Goal: Transaction & Acquisition: Purchase product/service

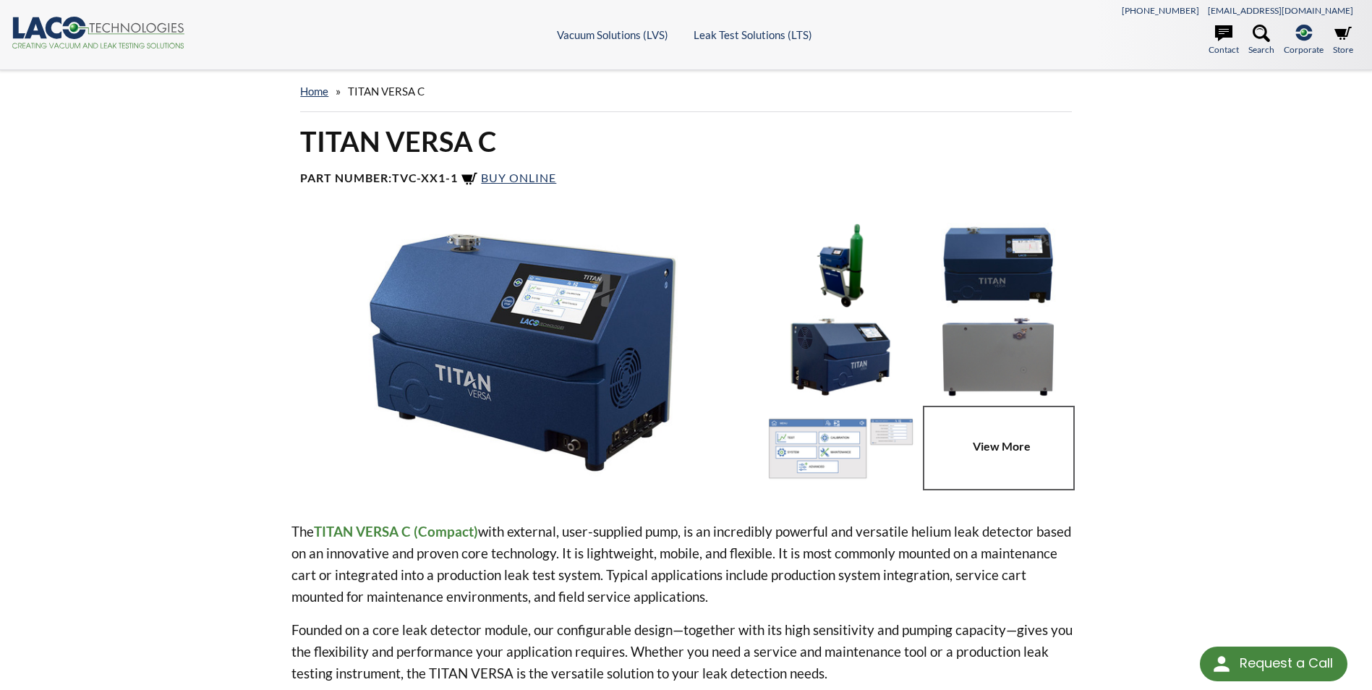
click at [988, 447] on link at bounding box center [1002, 448] width 158 height 85
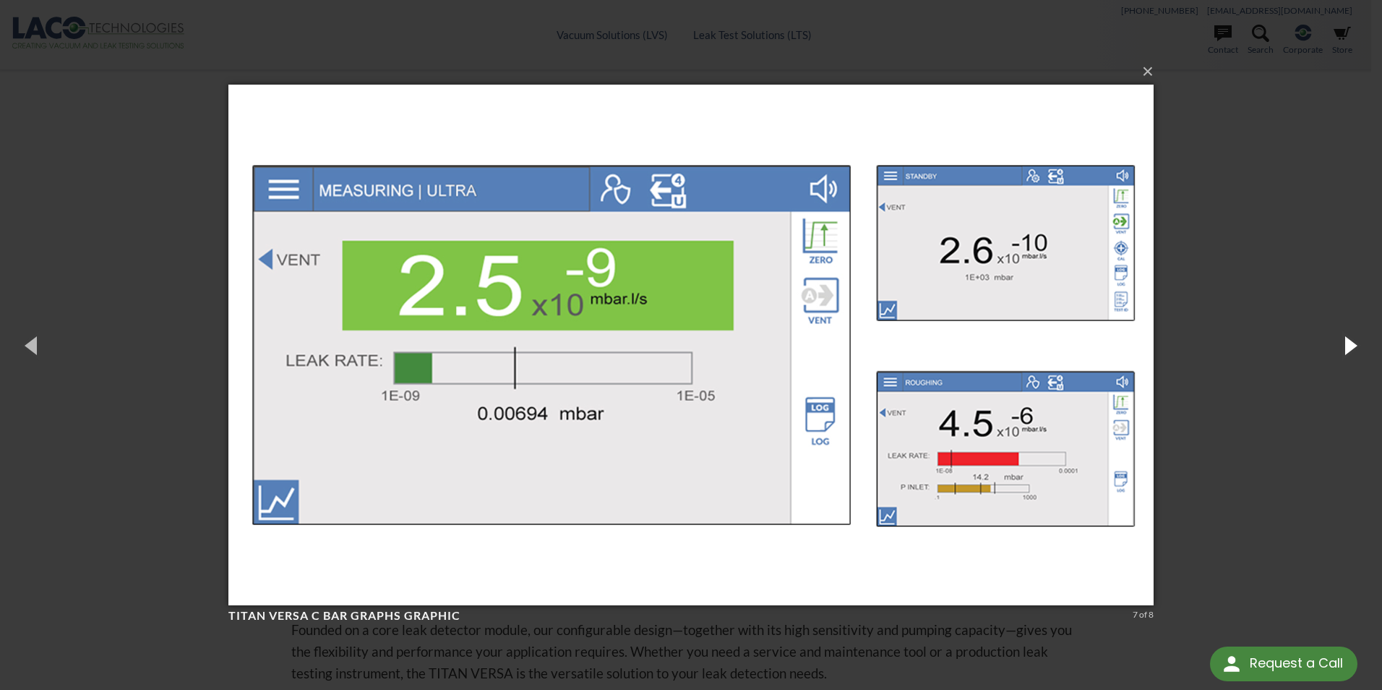
click at [1351, 346] on button "button" at bounding box center [1349, 345] width 65 height 80
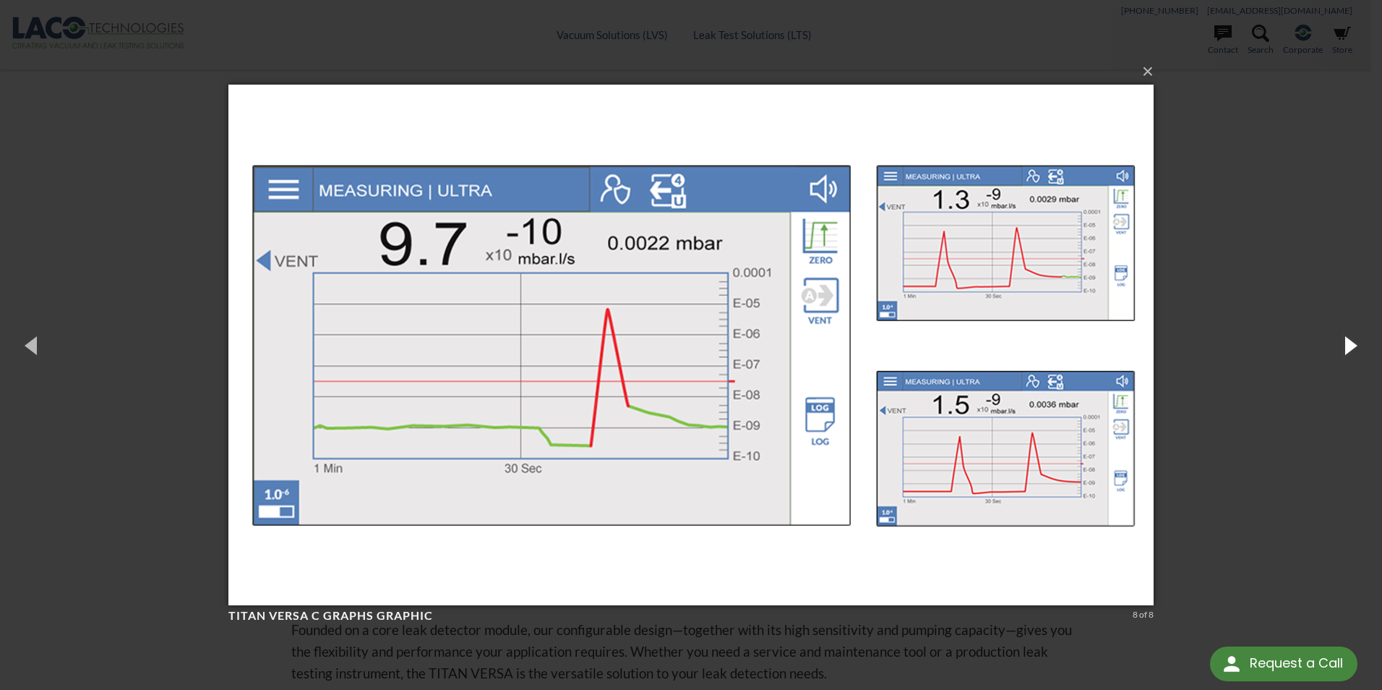
click at [1351, 346] on button "button" at bounding box center [1349, 345] width 65 height 80
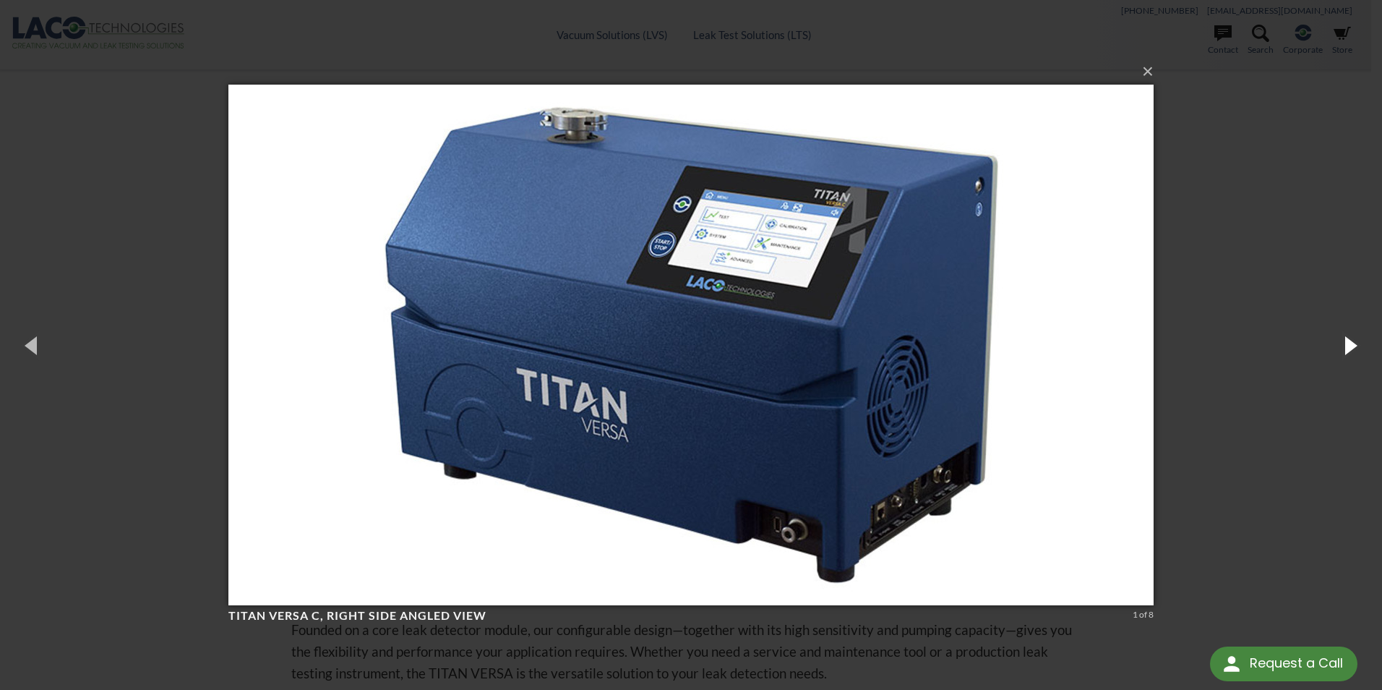
click at [1351, 346] on button "button" at bounding box center [1349, 345] width 65 height 80
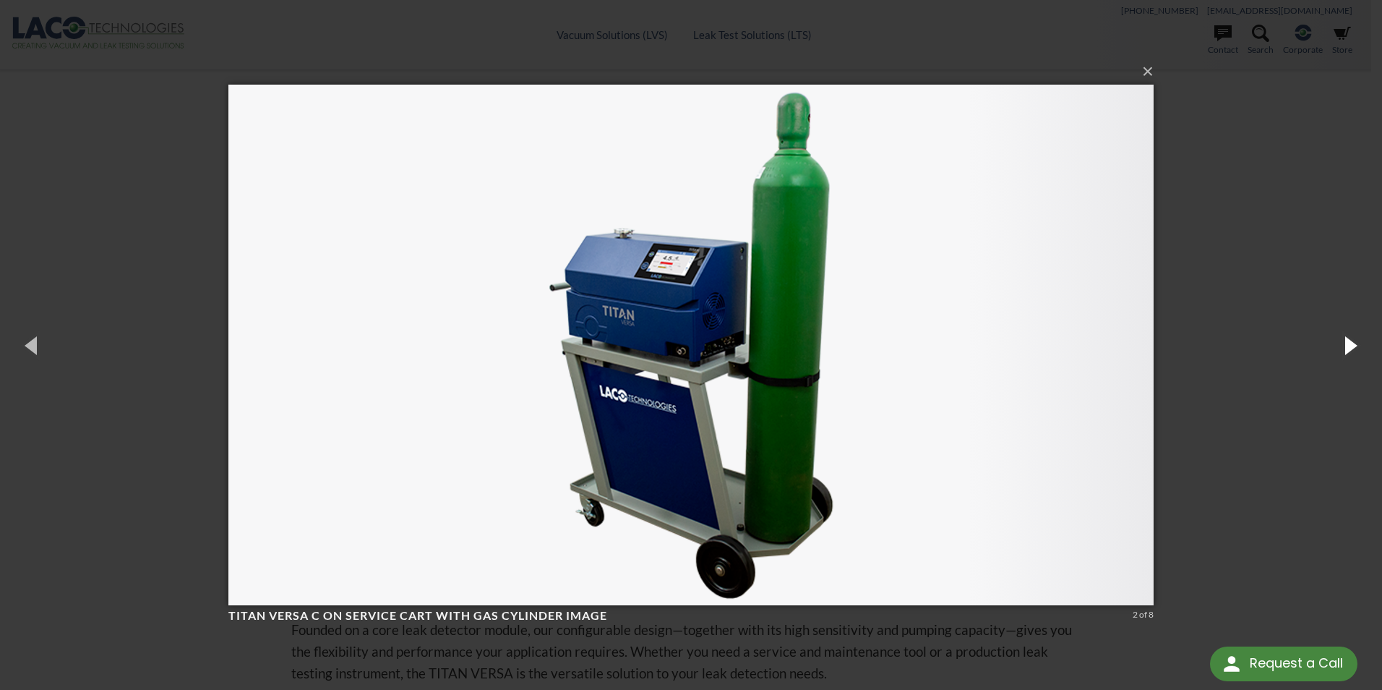
click at [1351, 346] on button "button" at bounding box center [1349, 345] width 65 height 80
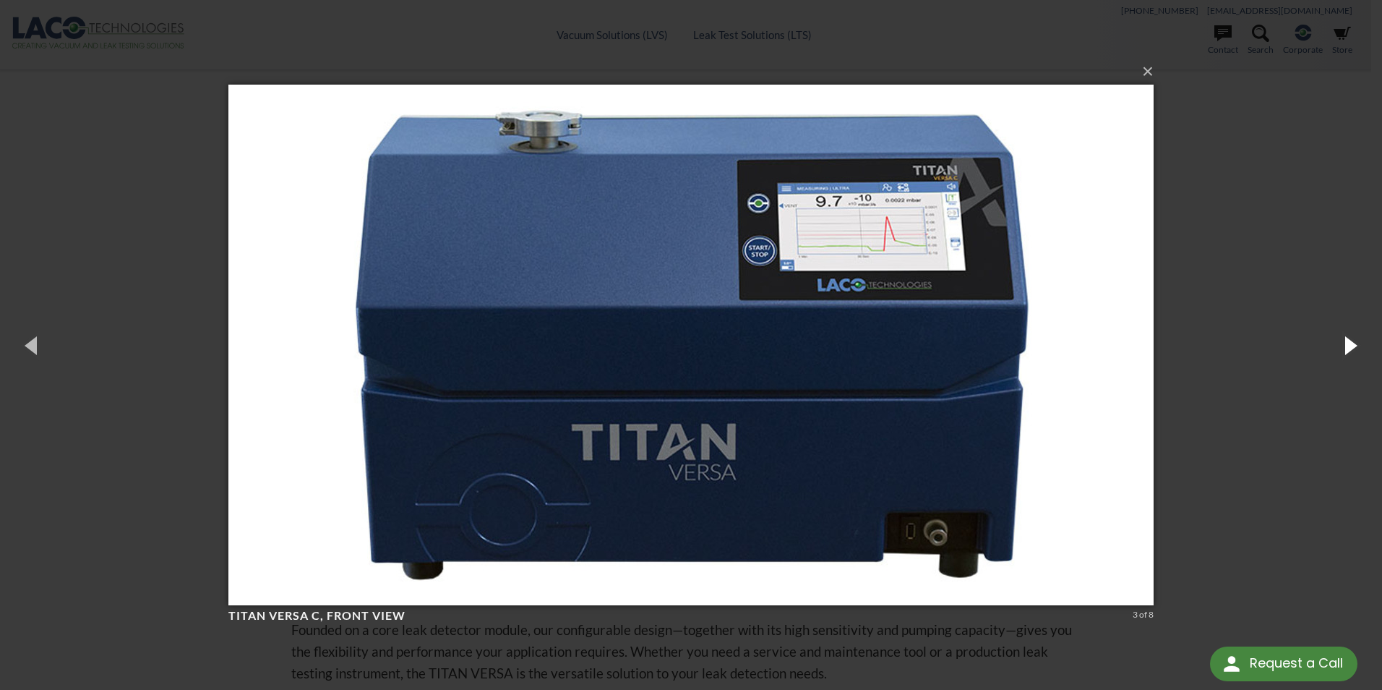
click at [1351, 346] on button "button" at bounding box center [1349, 345] width 65 height 80
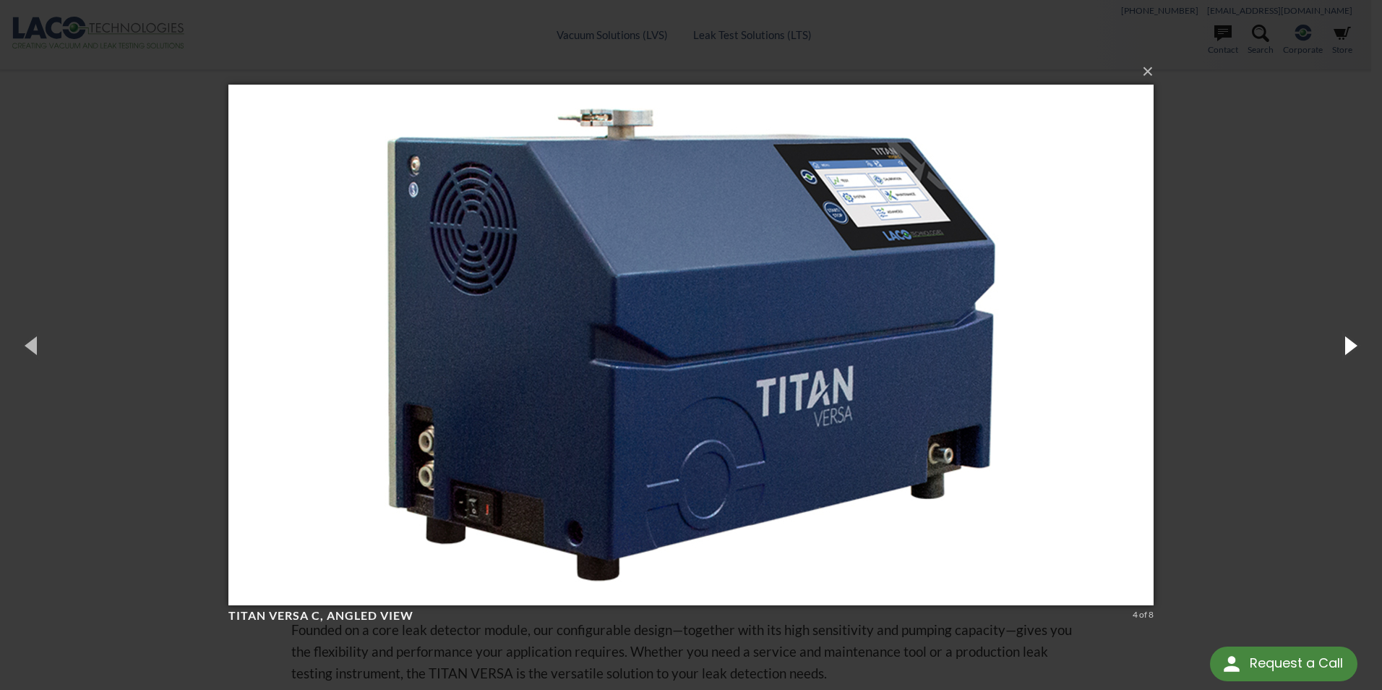
click at [1351, 346] on button "button" at bounding box center [1349, 345] width 65 height 80
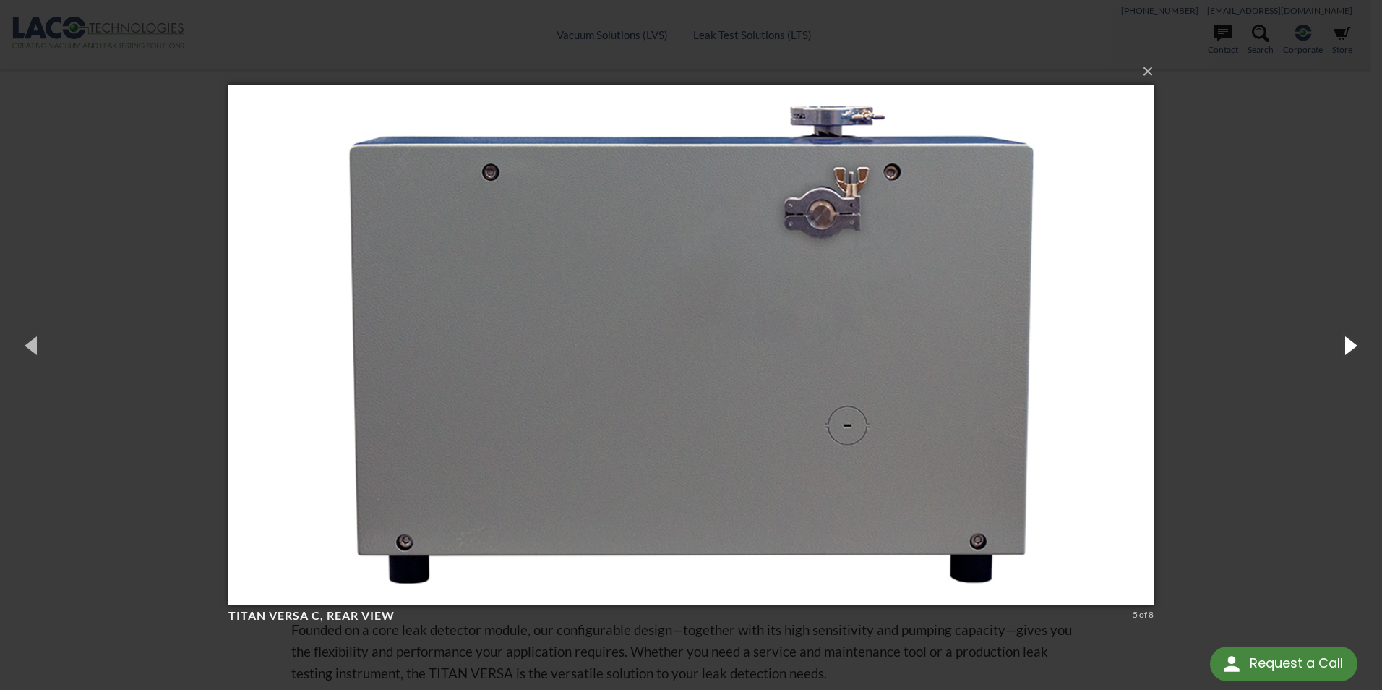
click at [1351, 346] on button "button" at bounding box center [1349, 345] width 65 height 80
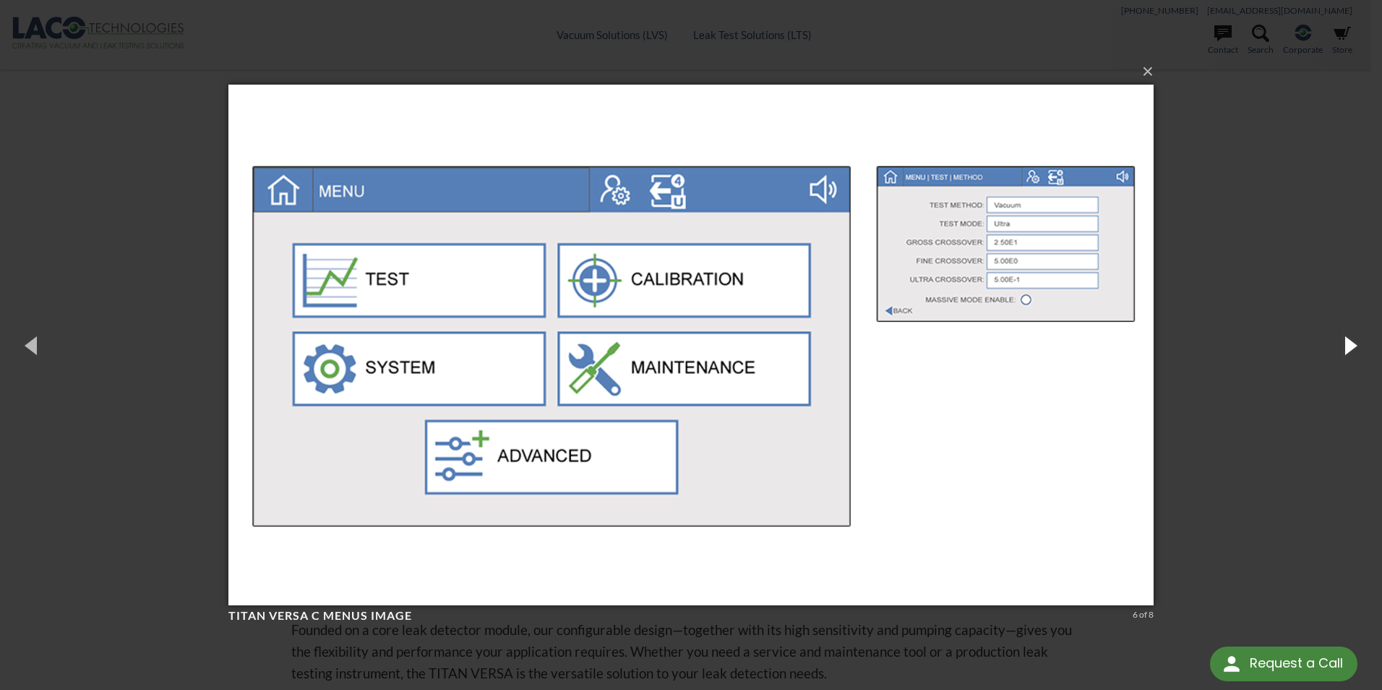
click at [1351, 346] on button "button" at bounding box center [1349, 345] width 65 height 80
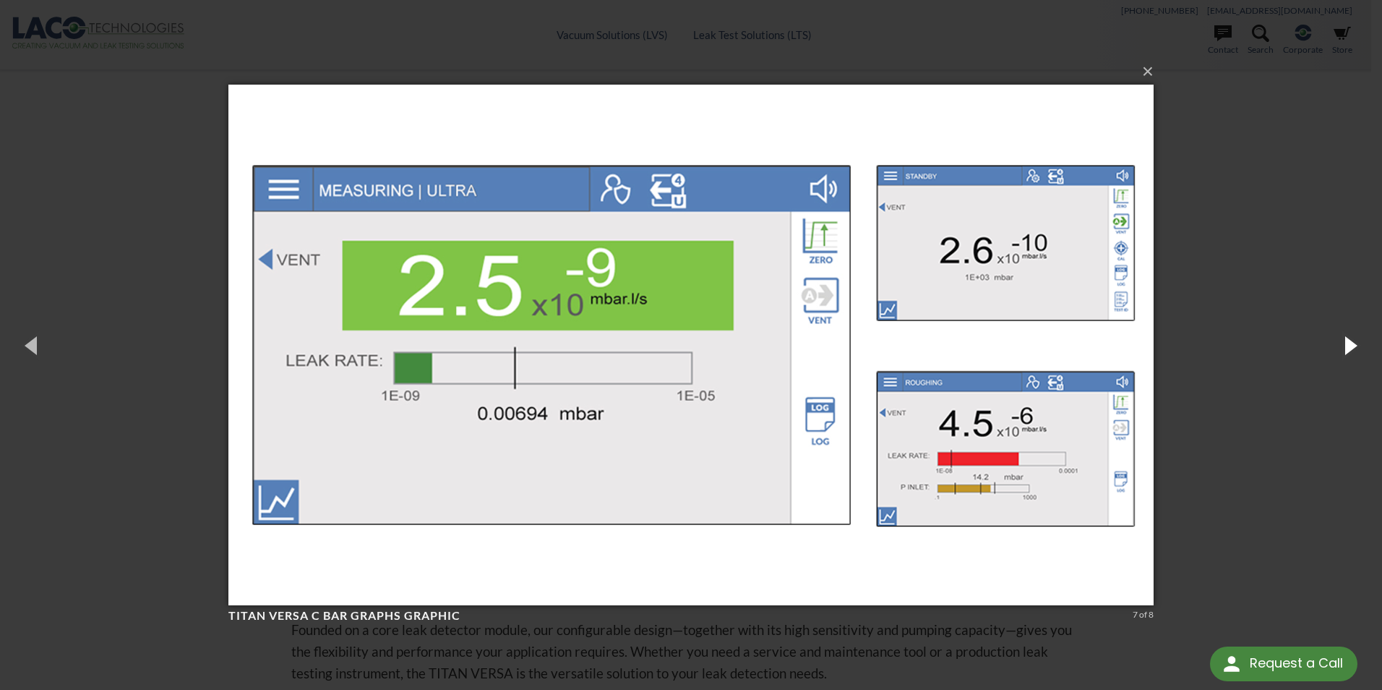
click at [1351, 346] on button "button" at bounding box center [1349, 345] width 65 height 80
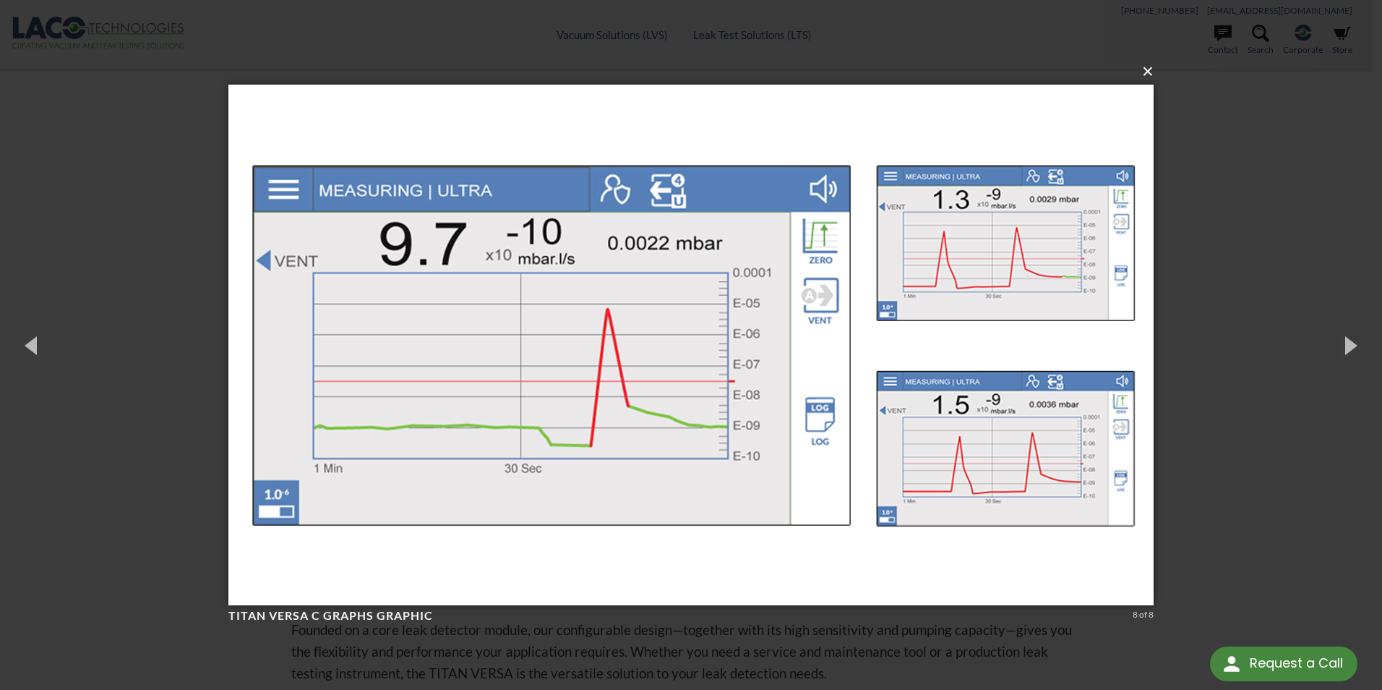
click at [1152, 74] on button "×" at bounding box center [695, 72] width 925 height 32
